Goal: Task Accomplishment & Management: Manage account settings

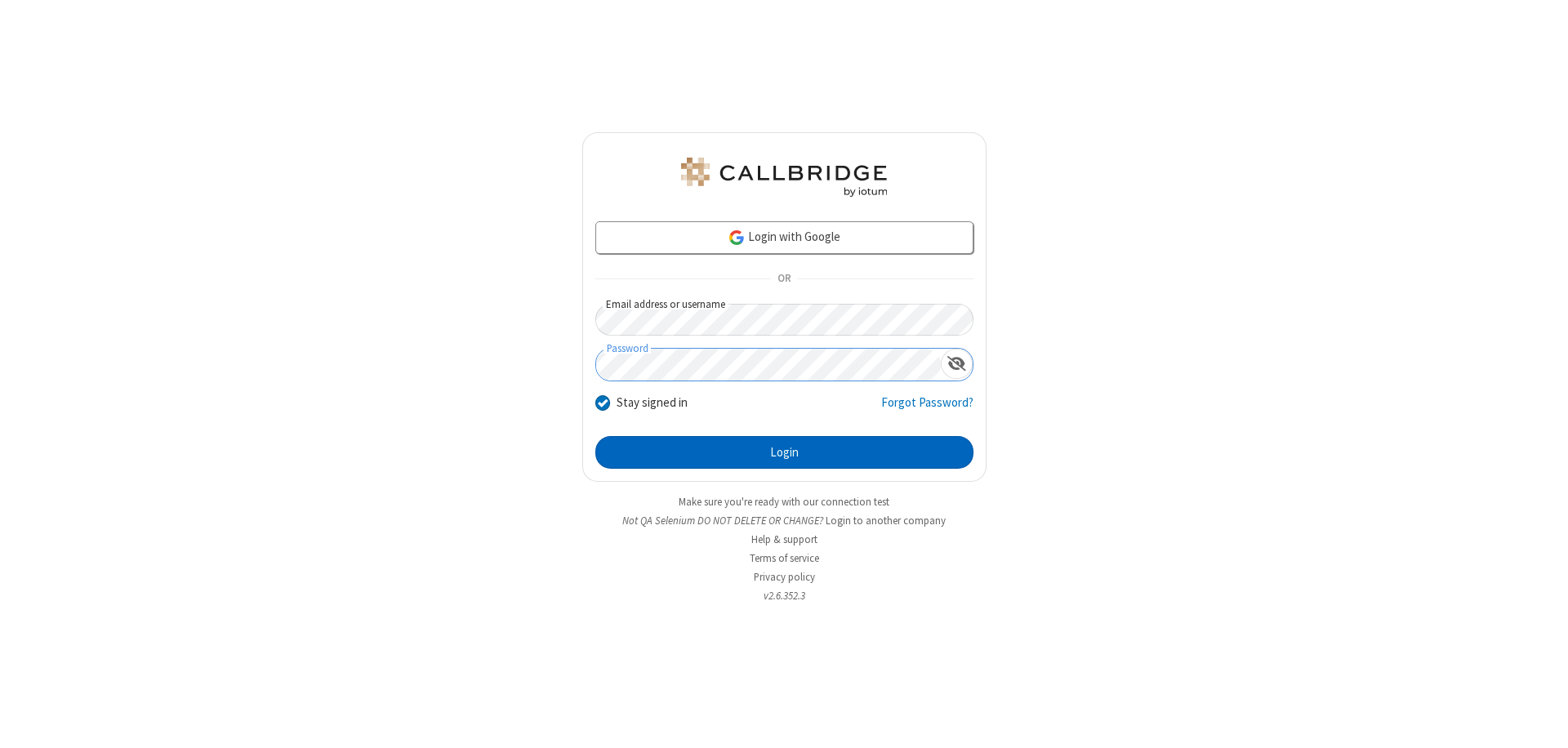
click at [784, 452] on button "Login" at bounding box center [785, 452] width 379 height 33
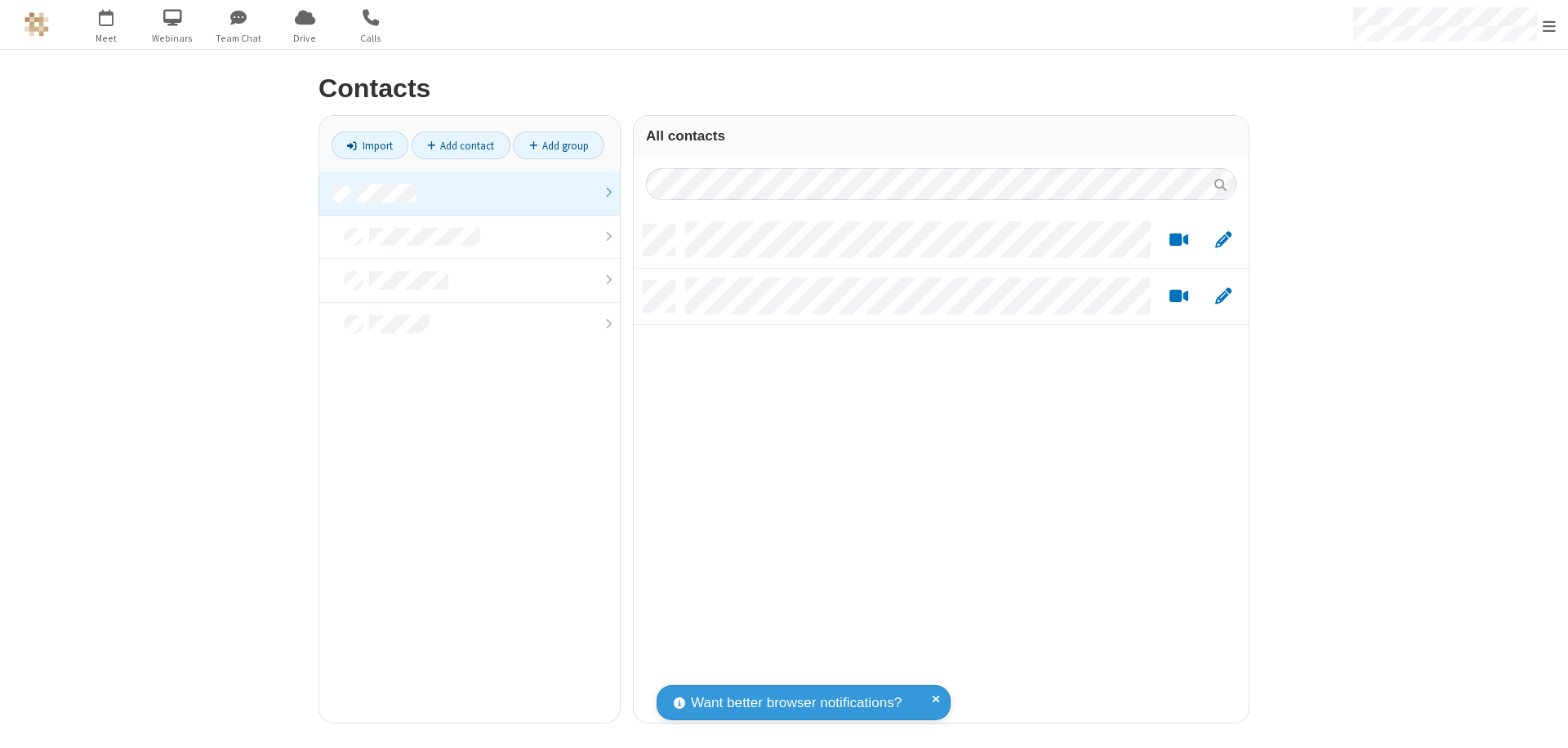
scroll to position [498, 602]
click at [470, 193] on link at bounding box center [469, 194] width 301 height 44
click at [461, 145] on link "Add contact" at bounding box center [461, 145] width 99 height 28
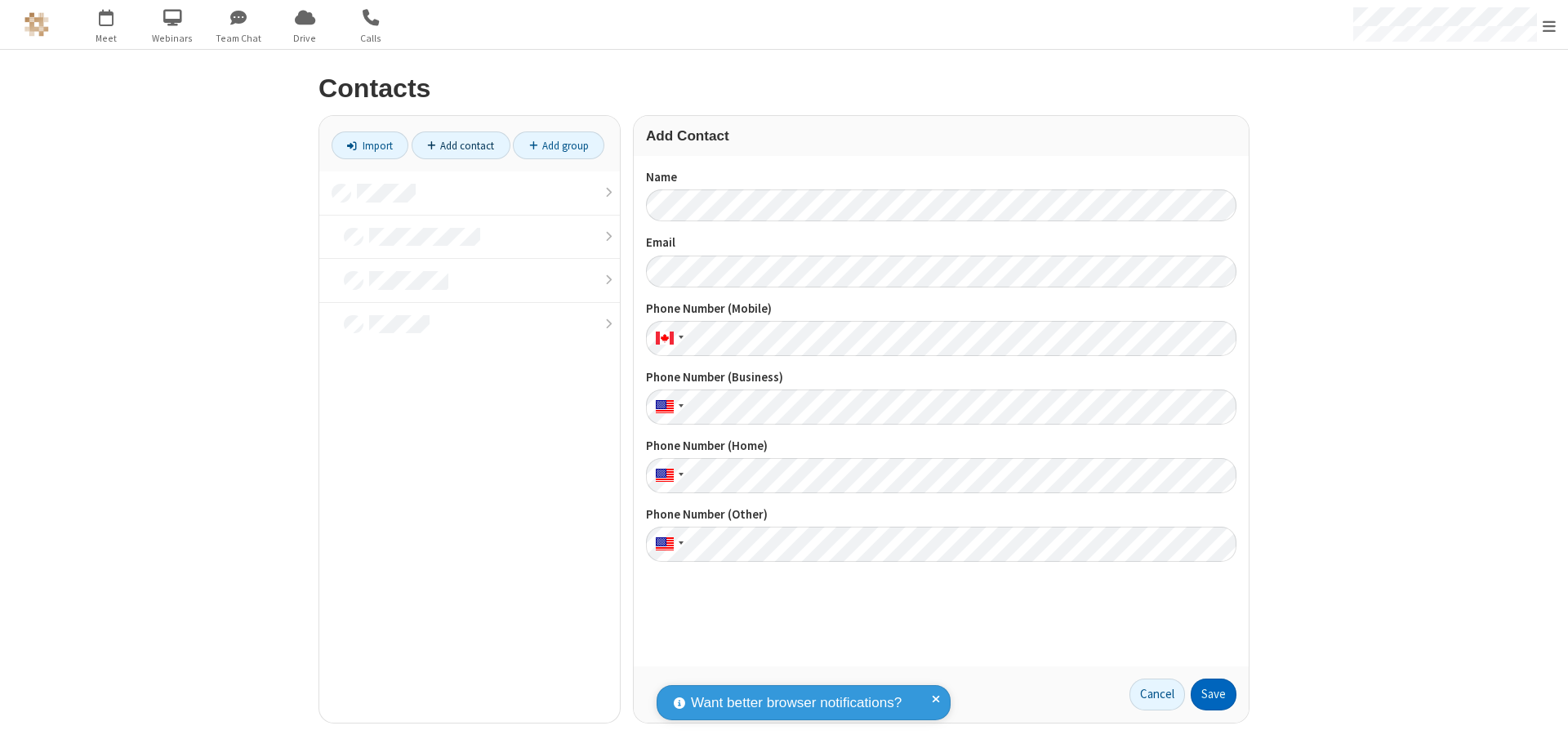
click at [1213, 694] on button "Save" at bounding box center [1214, 695] width 46 height 33
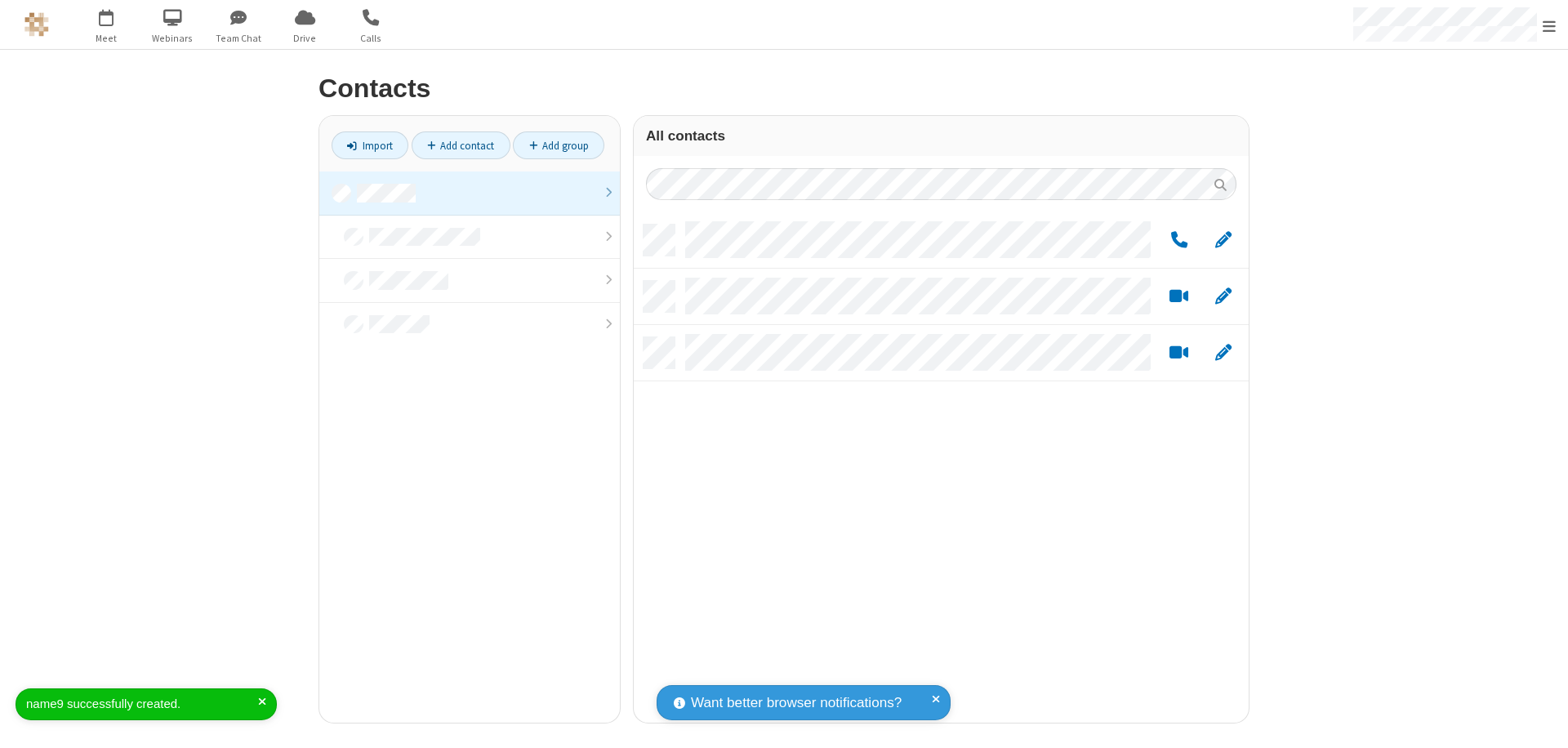
scroll to position [498, 602]
click at [461, 145] on link "Add contact" at bounding box center [461, 145] width 99 height 28
